Goal: Transaction & Acquisition: Purchase product/service

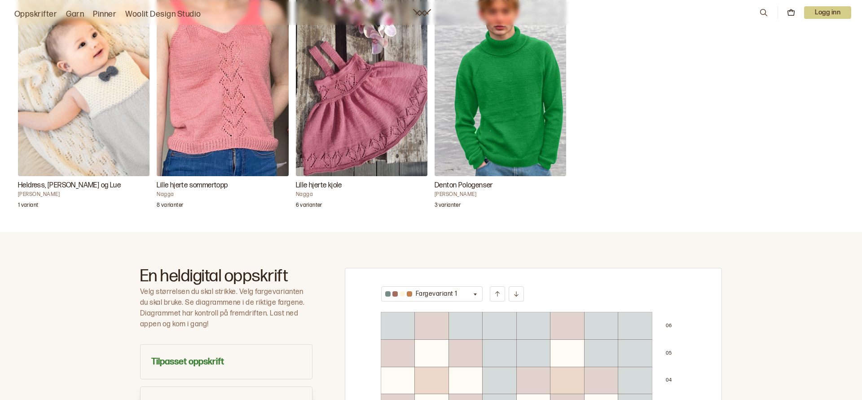
scroll to position [313, 0]
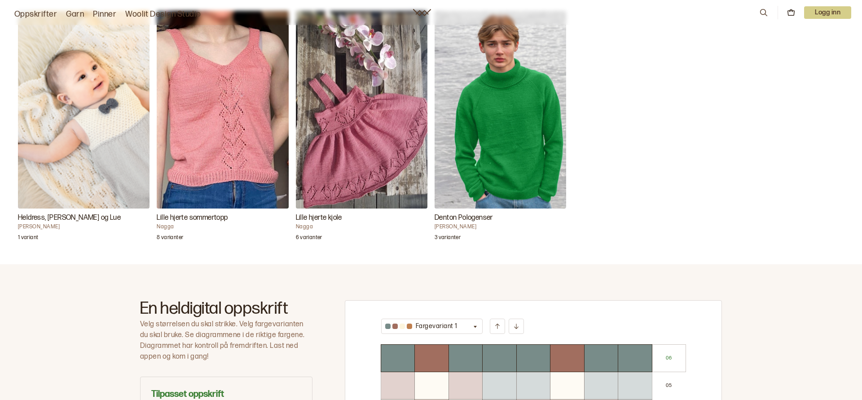
click at [497, 128] on img "Denton Pologenser" at bounding box center [501, 110] width 132 height 198
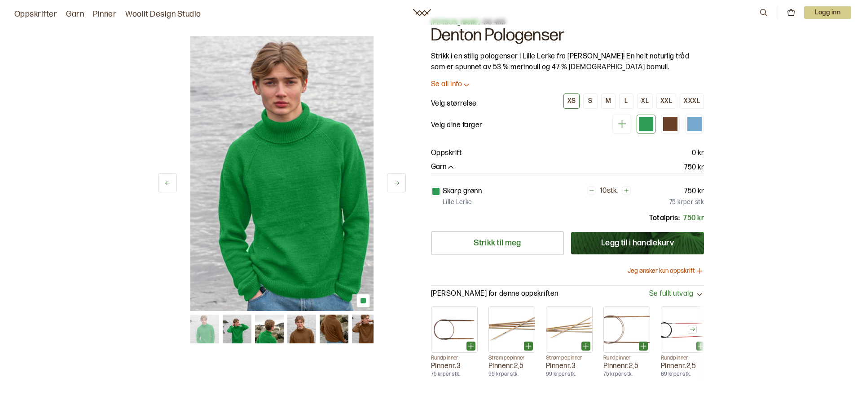
scroll to position [36, 0]
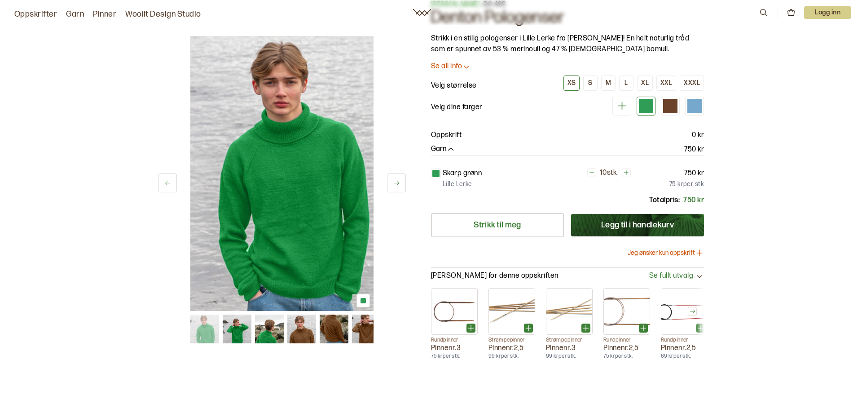
click at [362, 301] on div at bounding box center [363, 300] width 5 height 5
click at [335, 328] on img at bounding box center [334, 328] width 29 height 29
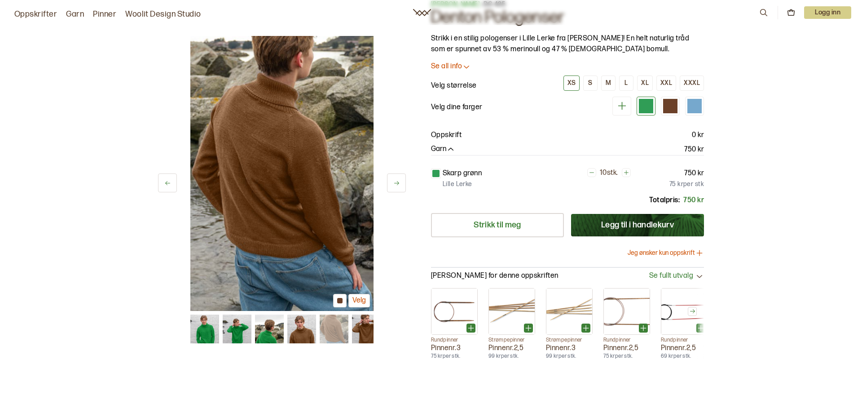
click at [35, 14] on link "Oppskrifter" at bounding box center [35, 14] width 43 height 13
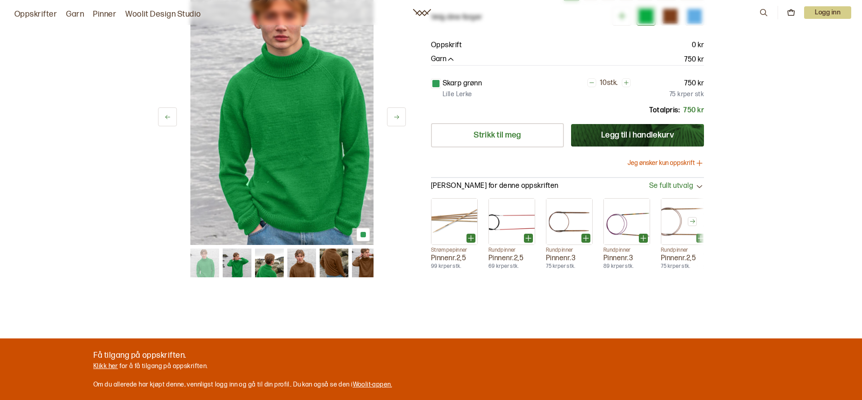
scroll to position [144, 0]
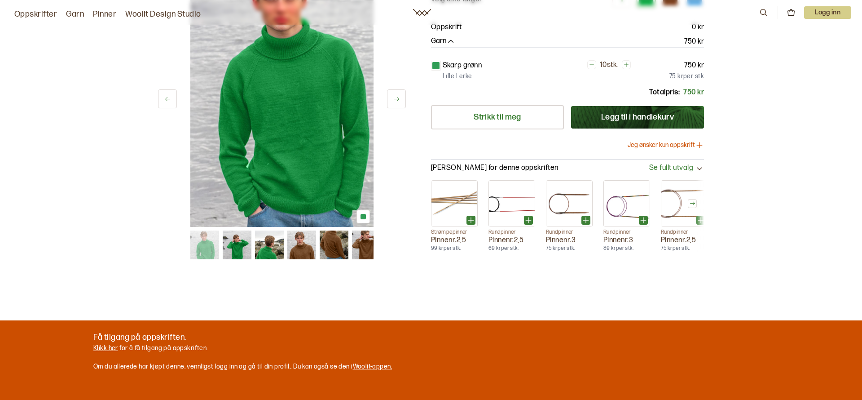
click at [104, 348] on link "Klikk her" at bounding box center [105, 348] width 25 height 8
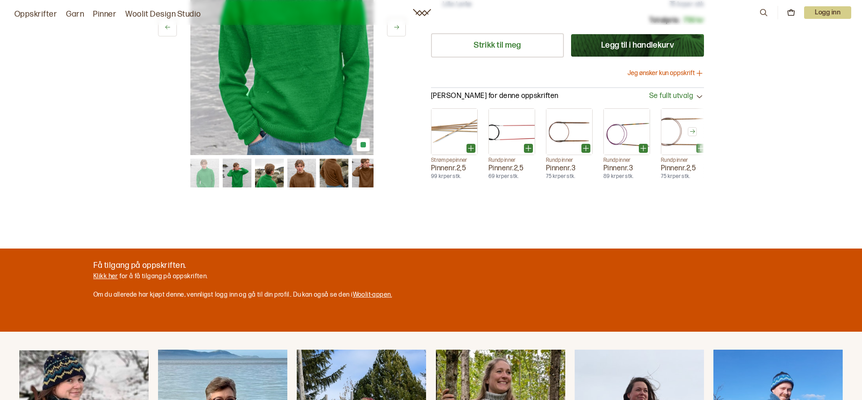
scroll to position [233, 0]
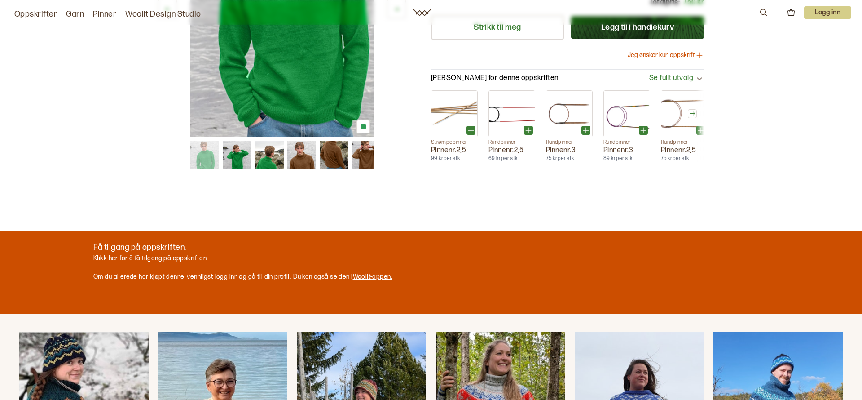
click at [103, 259] on link "Klikk her" at bounding box center [105, 258] width 25 height 8
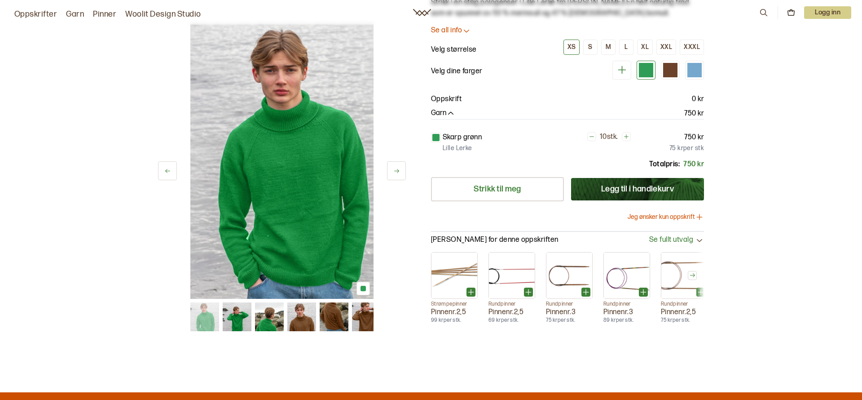
scroll to position [90, 0]
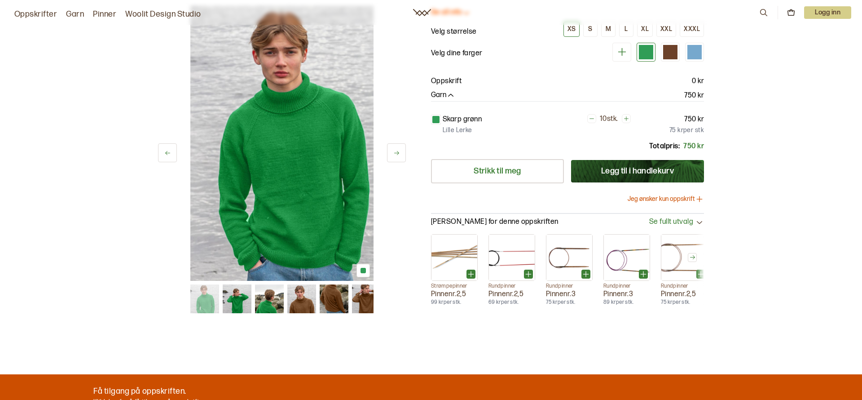
click at [166, 154] on icon at bounding box center [167, 153] width 7 height 7
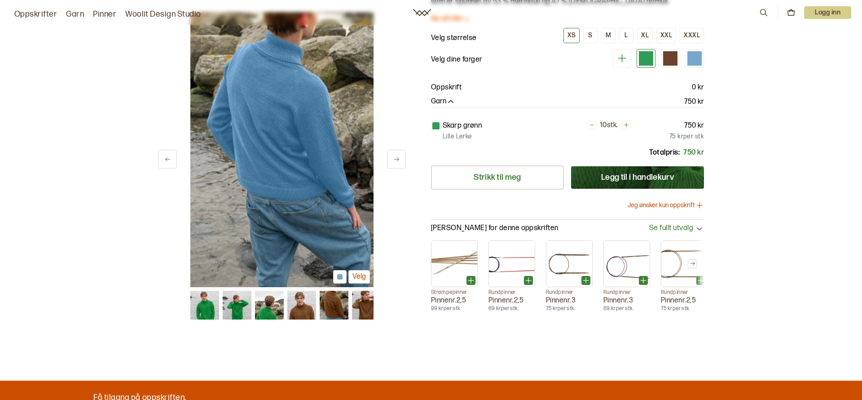
scroll to position [83, 0]
click at [166, 154] on button at bounding box center [167, 159] width 19 height 19
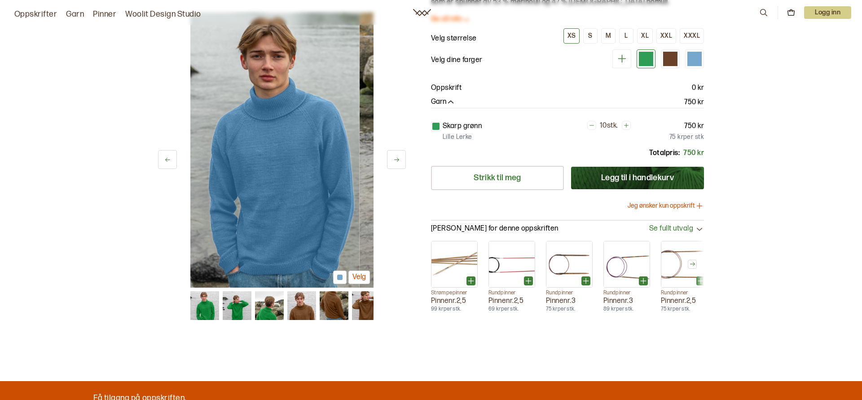
scroll to position [86, 0]
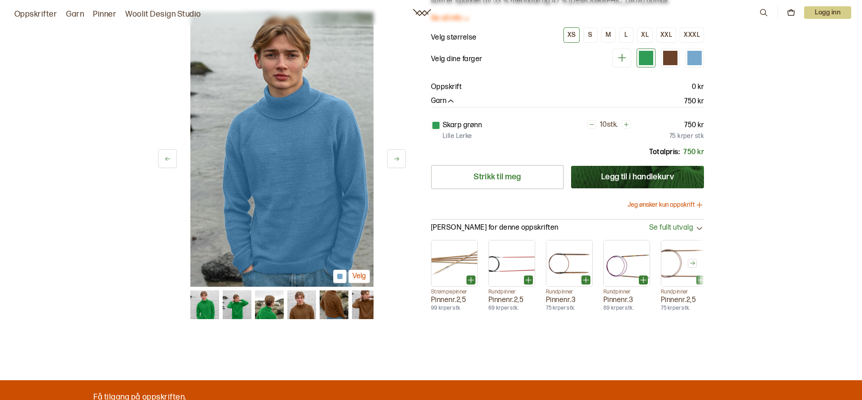
click at [166, 154] on button at bounding box center [167, 158] width 19 height 19
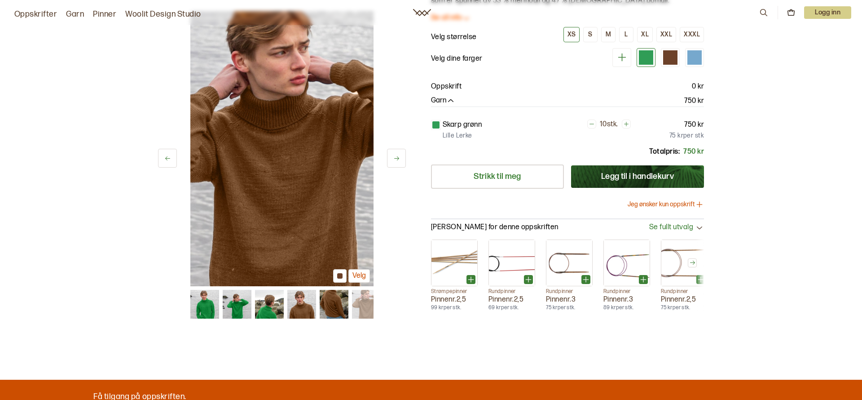
scroll to position [84, 0]
click at [166, 155] on icon at bounding box center [167, 158] width 7 height 7
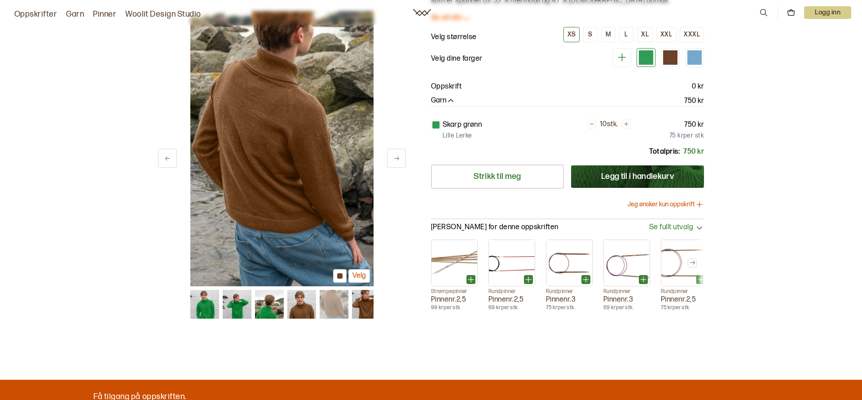
click at [574, 34] on div "XS" at bounding box center [572, 35] width 8 height 8
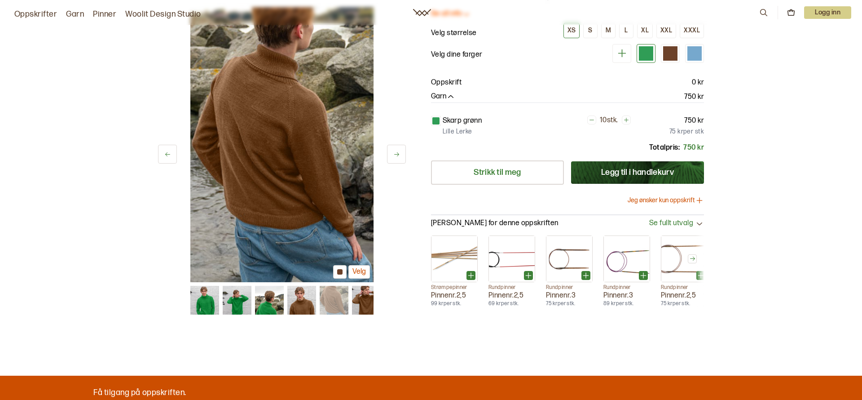
click at [31, 11] on link "Oppskrifter" at bounding box center [35, 14] width 43 height 13
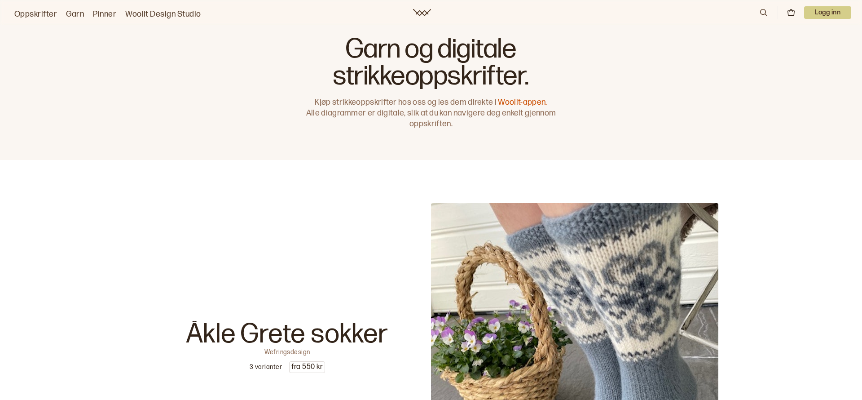
click at [76, 14] on link "Garn" at bounding box center [75, 14] width 18 height 13
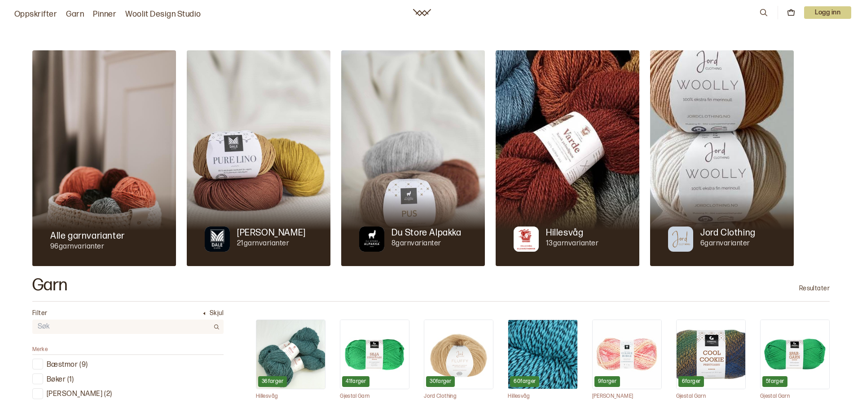
scroll to position [18, 0]
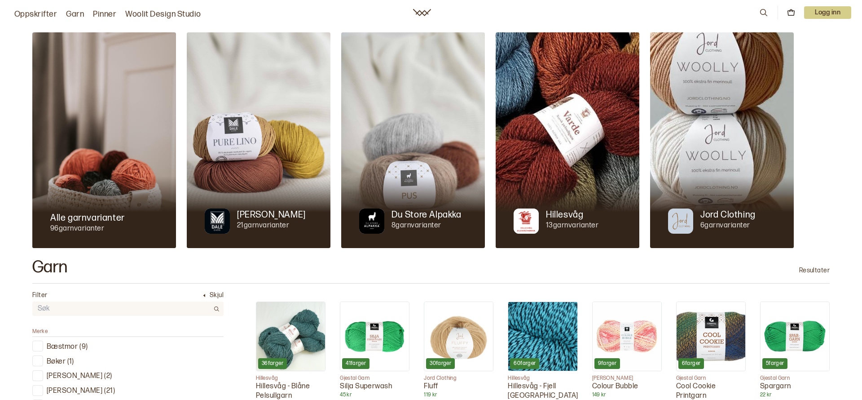
click at [281, 110] on img at bounding box center [259, 140] width 144 height 216
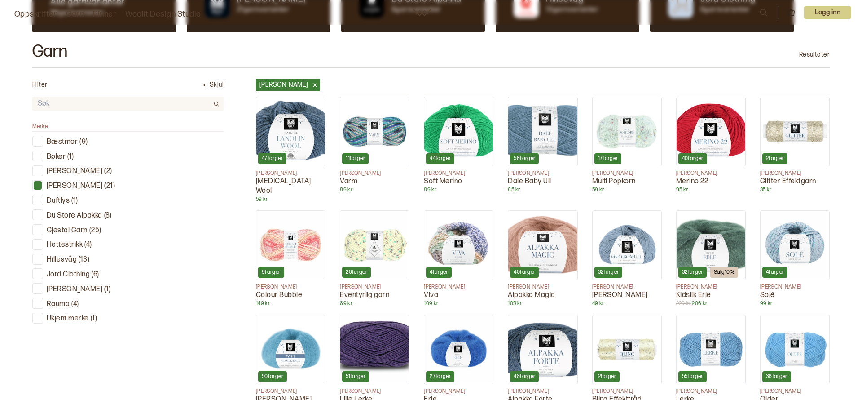
scroll to position [251, 0]
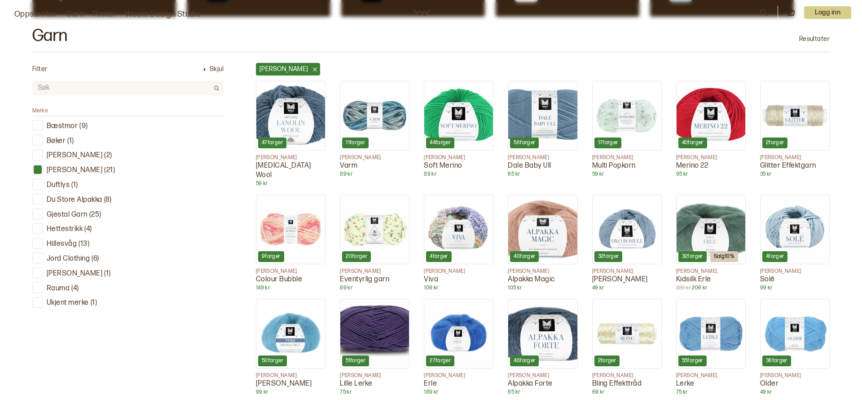
click at [370, 323] on img at bounding box center [374, 333] width 69 height 69
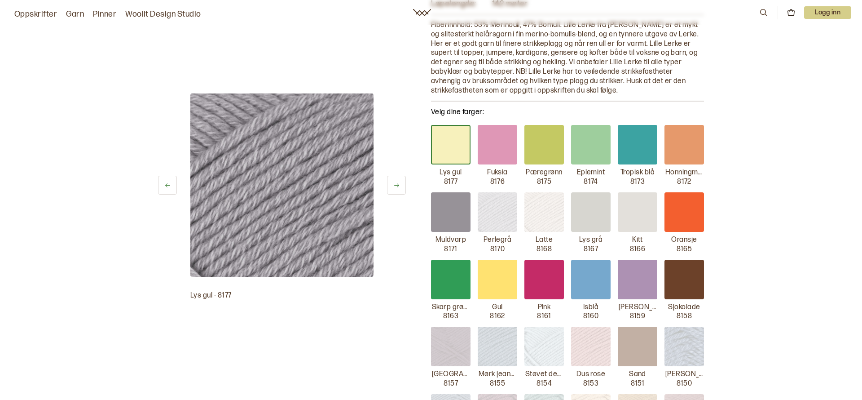
scroll to position [128, 0]
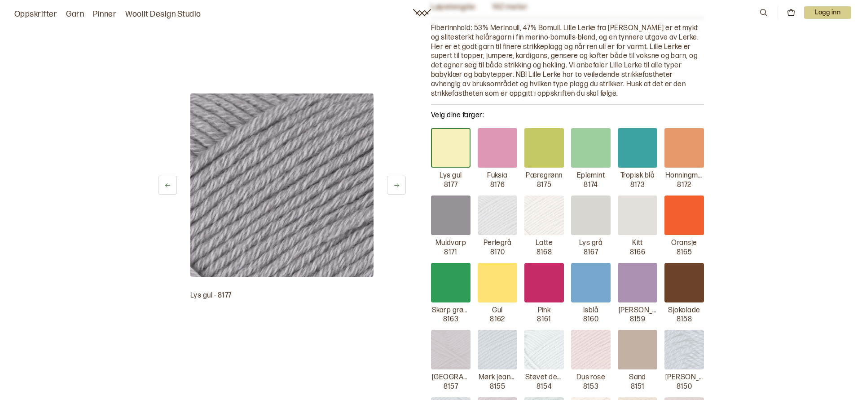
scroll to position [249, 0]
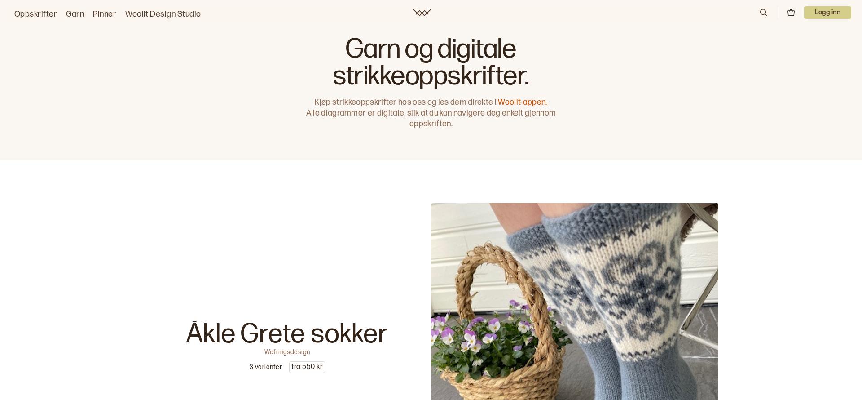
scroll to position [88, 0]
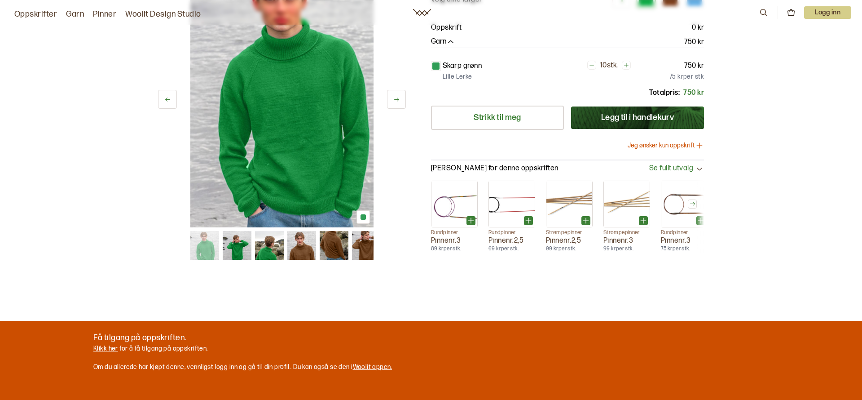
scroll to position [142, 0]
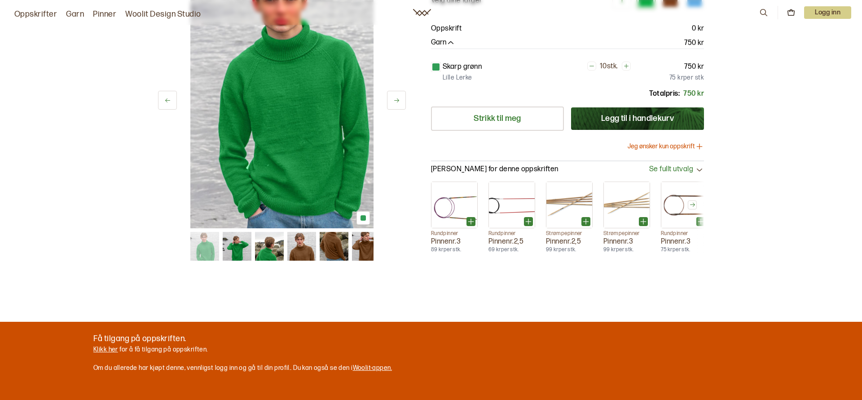
click at [664, 146] on button "Jeg ønsker kun oppskrift" at bounding box center [666, 146] width 76 height 9
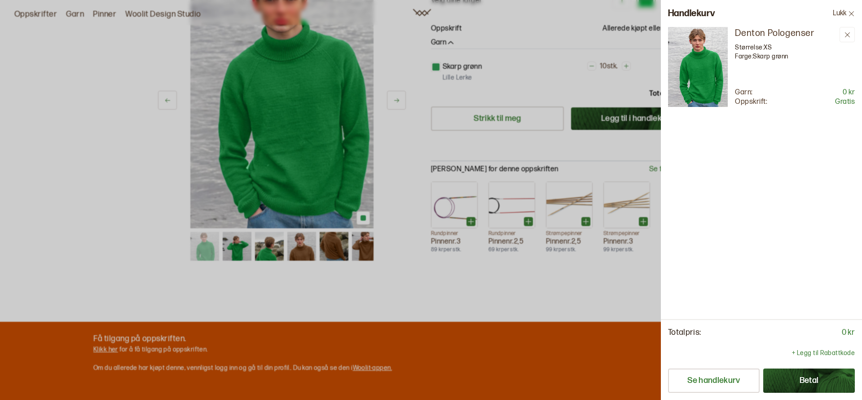
click at [851, 13] on icon at bounding box center [851, 13] width 5 height 5
